Goal: Information Seeking & Learning: Learn about a topic

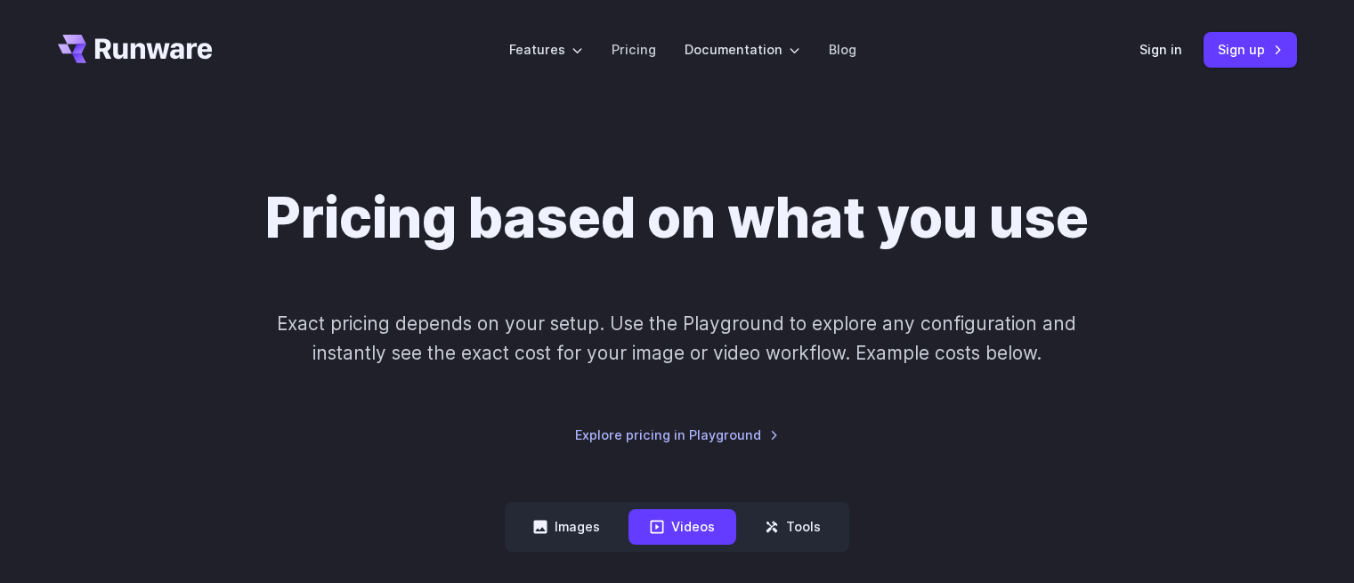
click at [1172, 52] on link "Sign in" at bounding box center [1160, 49] width 43 height 20
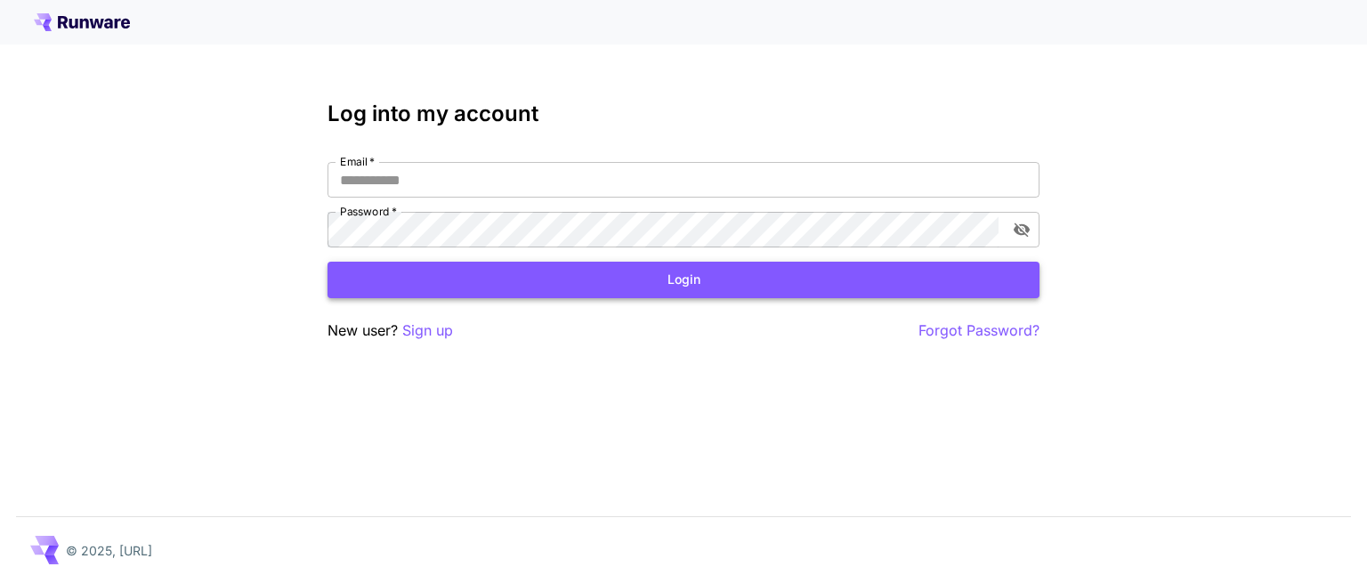
type input "**********"
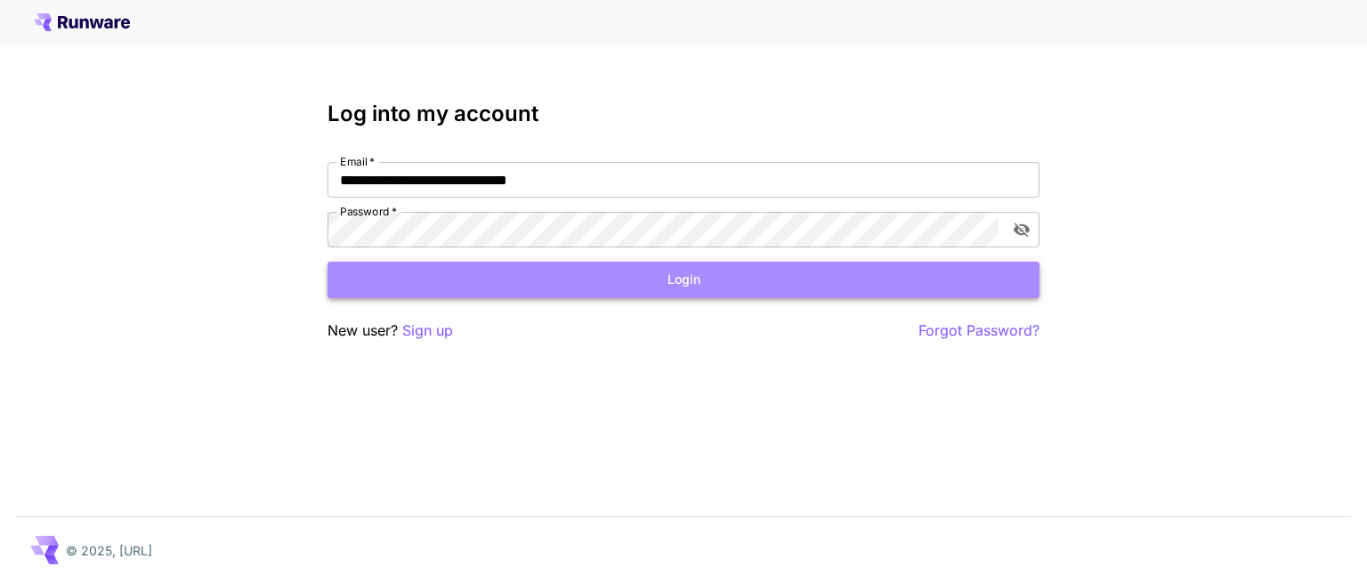
click at [598, 268] on button "Login" at bounding box center [684, 280] width 712 height 36
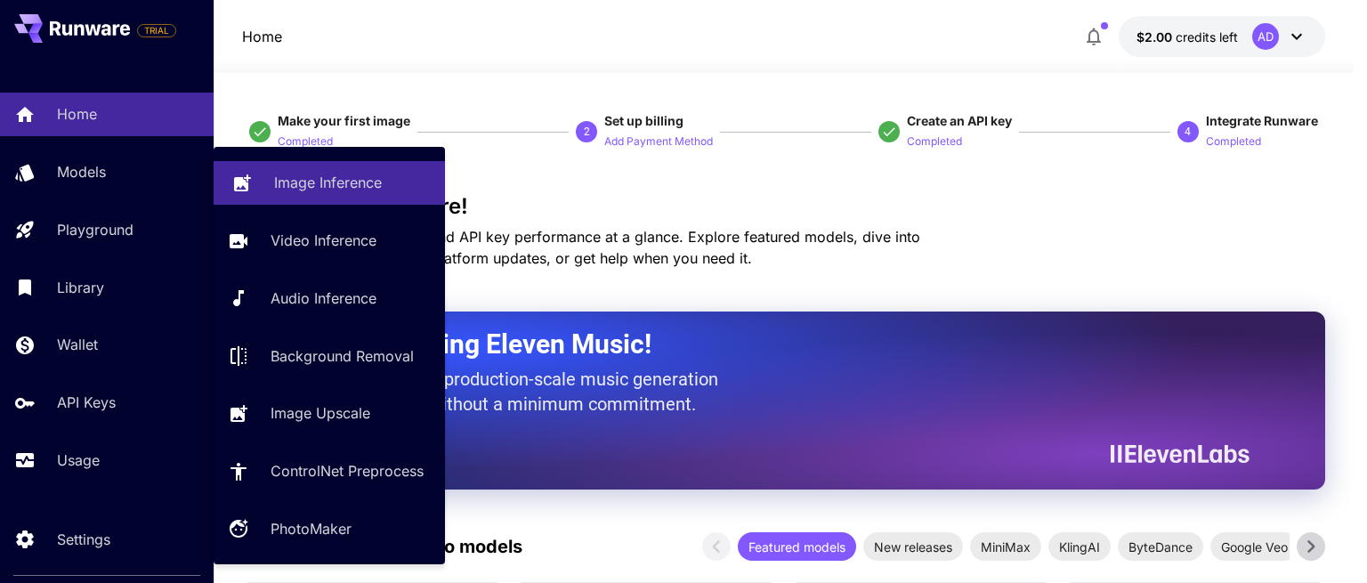
click at [351, 181] on p "Image Inference" at bounding box center [328, 182] width 108 height 21
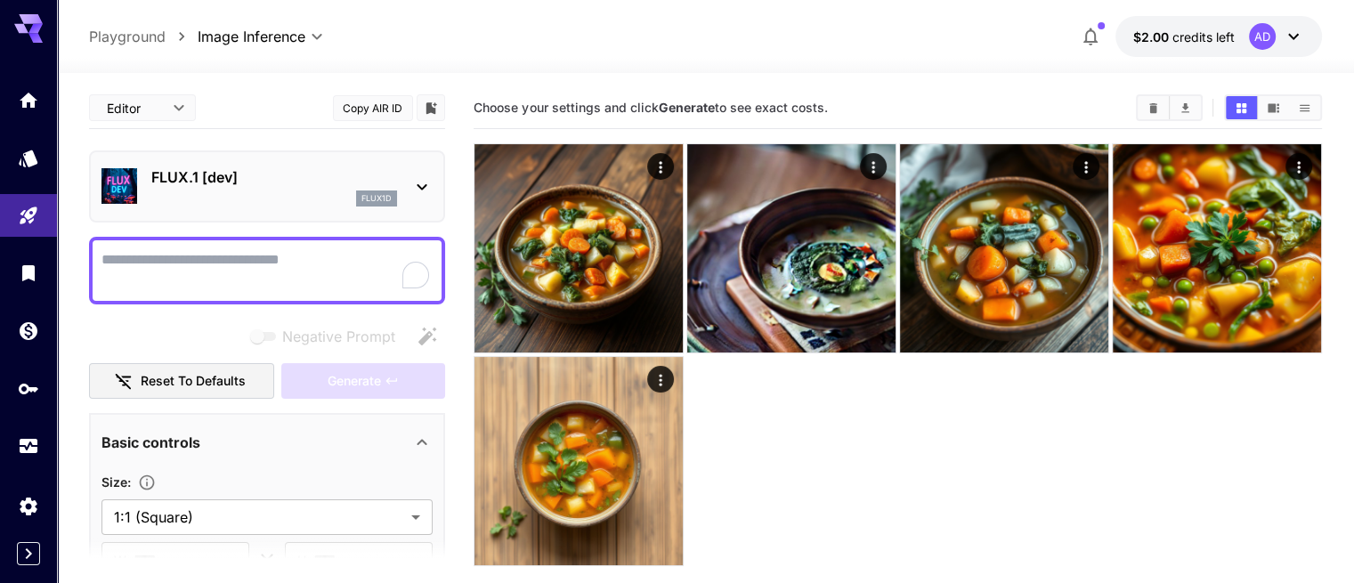
click at [404, 182] on div "FLUX.1 [dev] flux1d" at bounding box center [266, 186] width 331 height 54
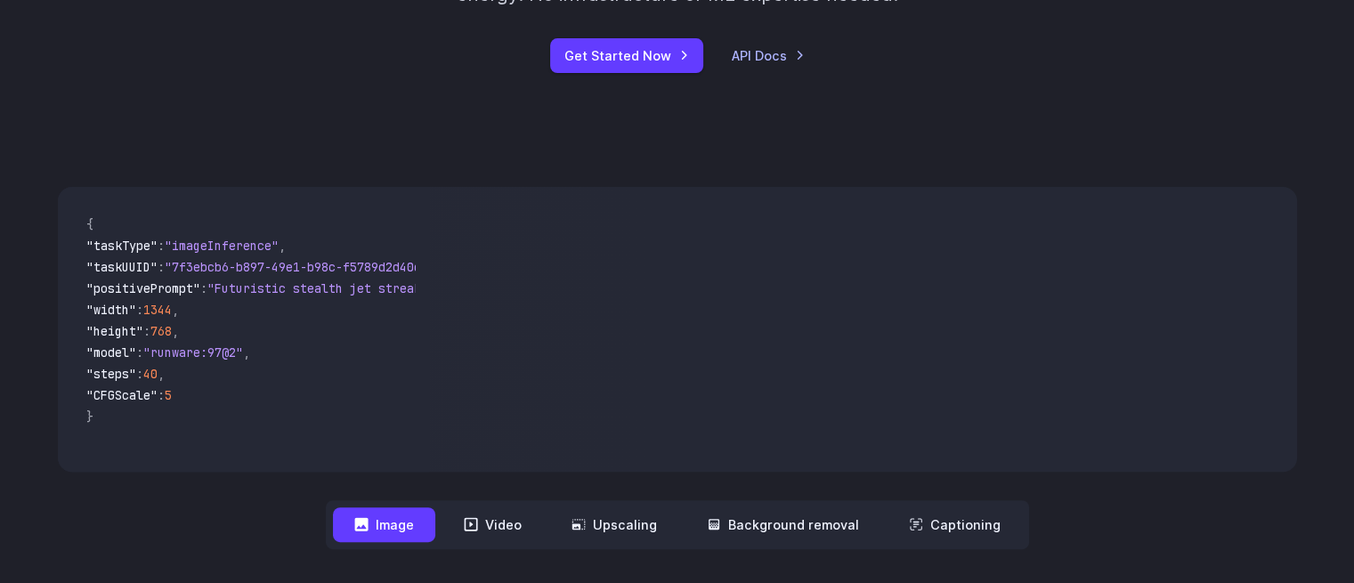
scroll to position [520, 0]
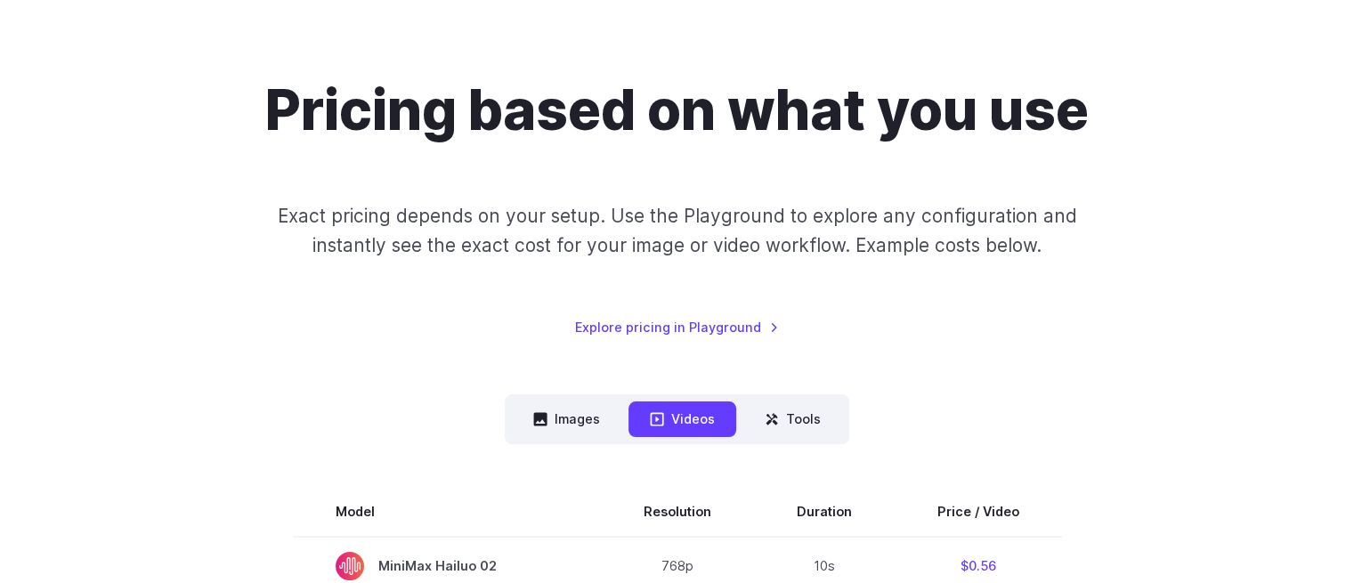
scroll to position [333, 0]
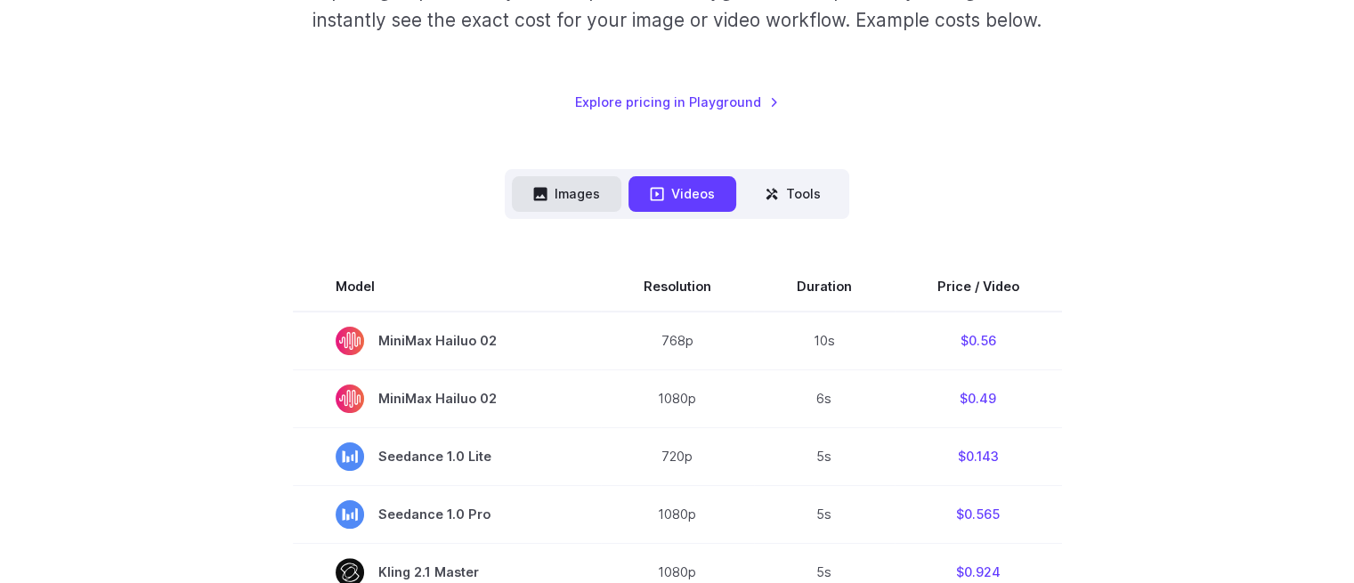
click at [593, 176] on button "Images" at bounding box center [566, 193] width 109 height 35
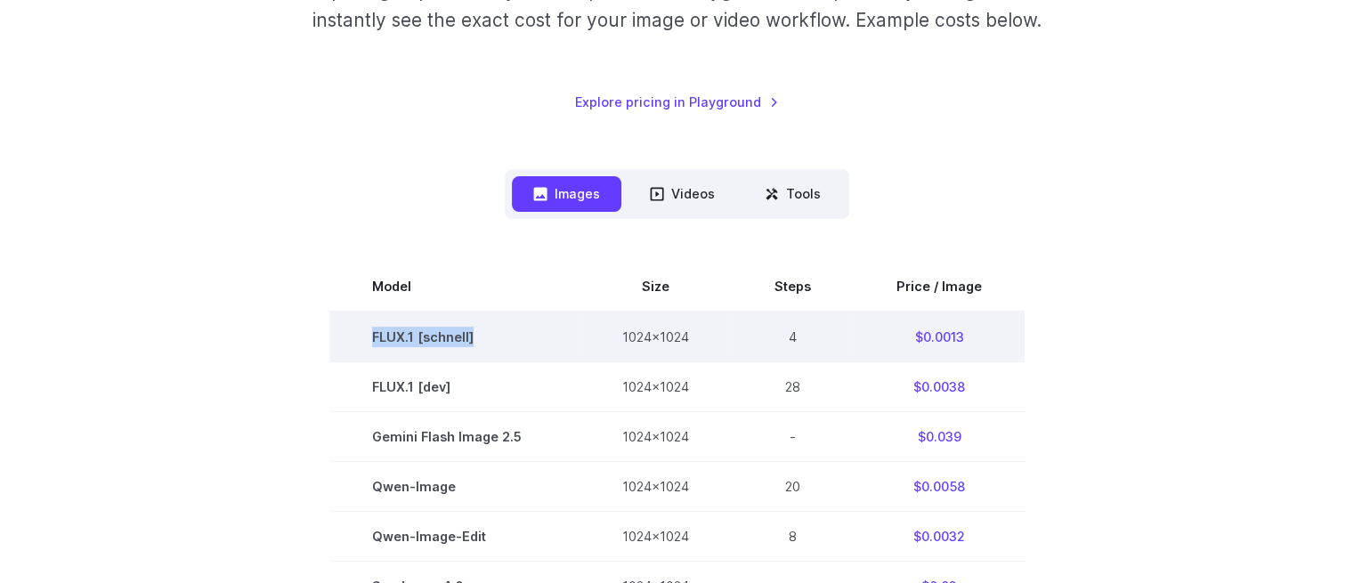
drag, startPoint x: 374, startPoint y: 334, endPoint x: 485, endPoint y: 334, distance: 111.3
click at [485, 334] on td "FLUX.1 [schnell]" at bounding box center [454, 337] width 250 height 51
copy td "FLUX.1 [schnell]"
